Goal: Information Seeking & Learning: Learn about a topic

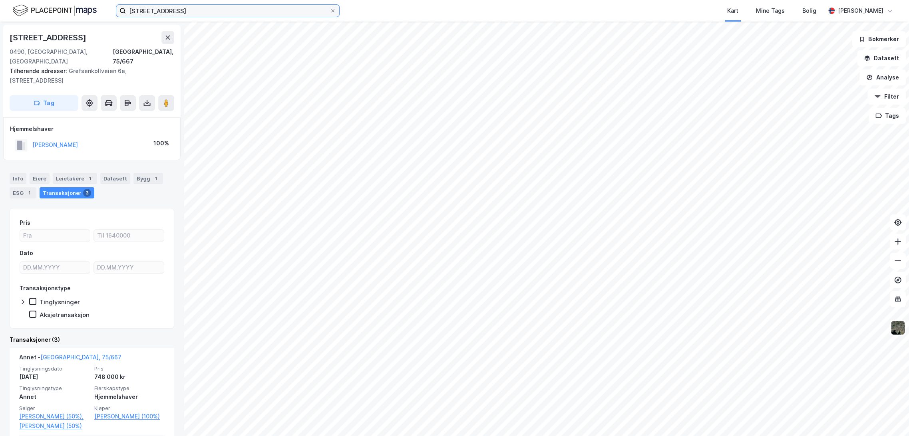
drag, startPoint x: 0, startPoint y: 0, endPoint x: 208, endPoint y: 12, distance: 208.5
click at [208, 12] on input "[STREET_ADDRESS]" at bounding box center [228, 11] width 204 height 12
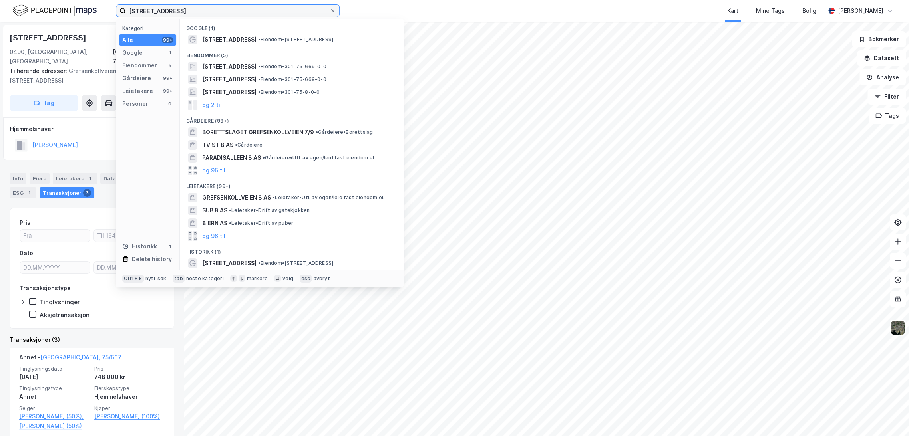
click at [208, 12] on input "[STREET_ADDRESS]" at bounding box center [228, 11] width 204 height 12
paste input "[STREET_ADDRESS]"
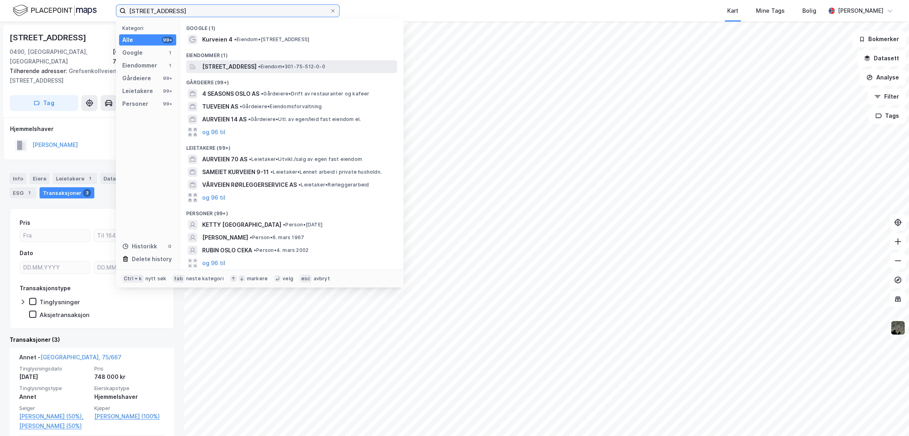
type input "[STREET_ADDRESS]"
click at [236, 62] on span "[STREET_ADDRESS]" at bounding box center [229, 67] width 54 height 10
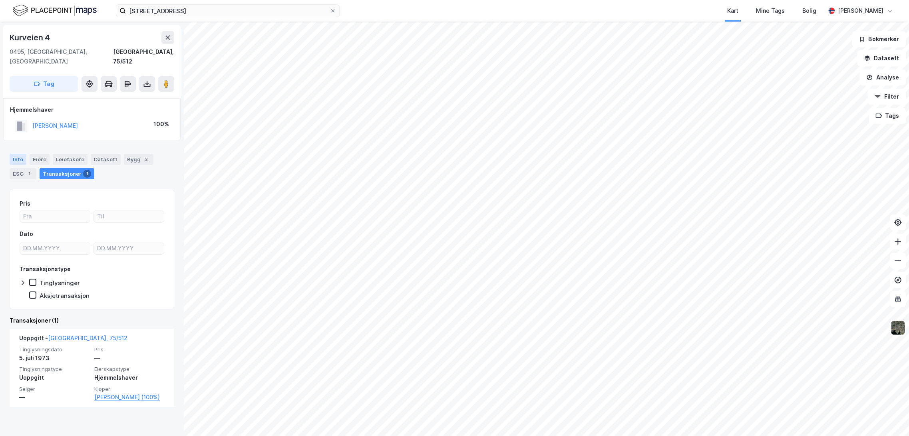
click at [19, 154] on div "Info" at bounding box center [18, 159] width 17 height 11
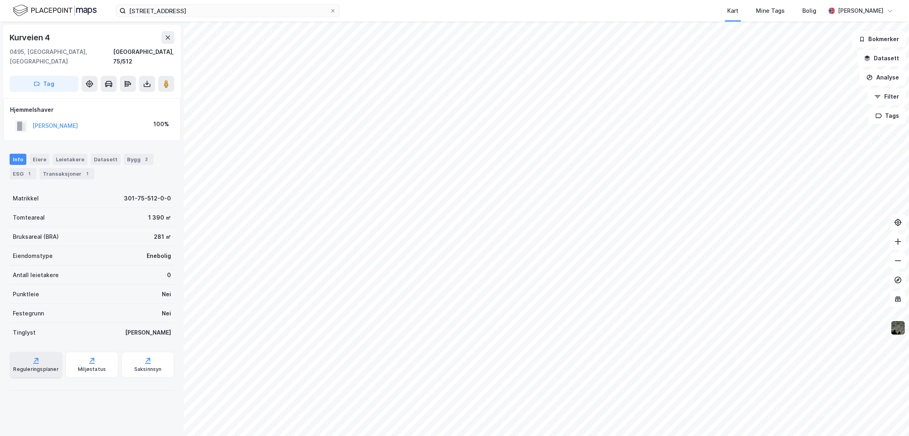
click at [30, 366] on div "Reguleringsplaner" at bounding box center [35, 369] width 45 height 6
